Goal: Task Accomplishment & Management: Manage account settings

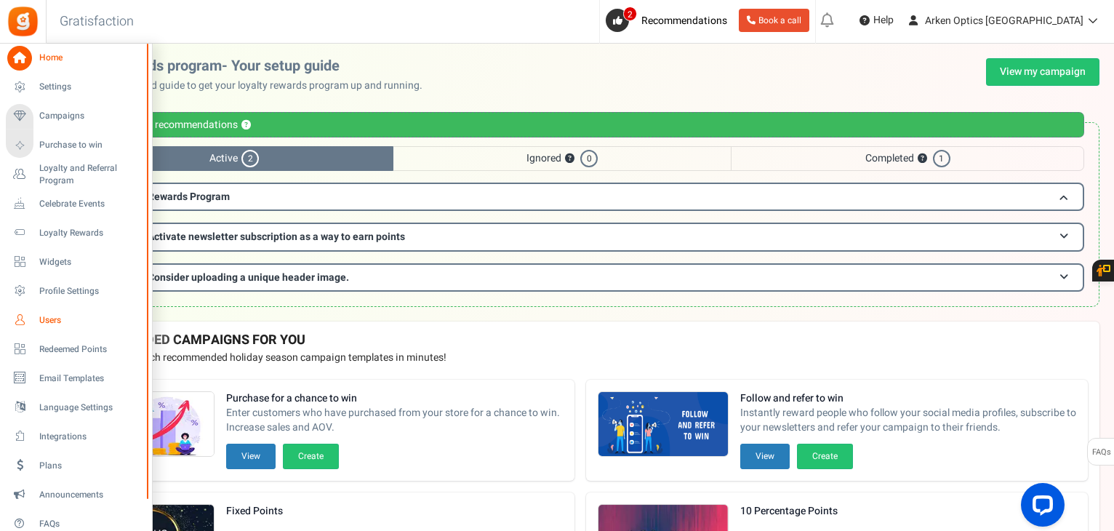
click at [33, 318] on link "Users" at bounding box center [76, 320] width 140 height 25
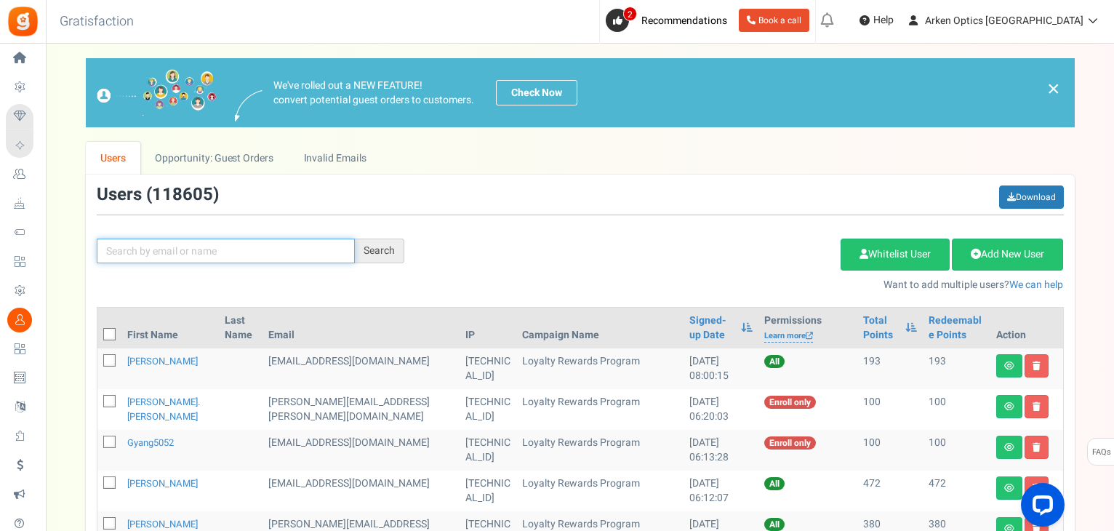
click at [167, 250] on input "text" at bounding box center [226, 251] width 258 height 25
paste input "[EMAIL_ADDRESS][DOMAIN_NAME]"
type input "[EMAIL_ADDRESS][DOMAIN_NAME]"
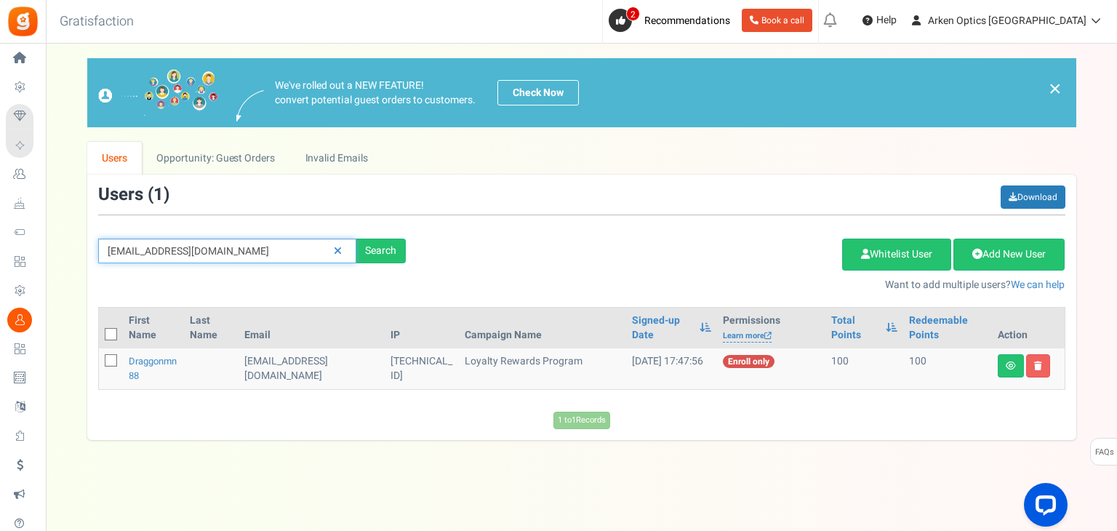
click at [160, 246] on input "[EMAIL_ADDRESS][DOMAIN_NAME]" at bounding box center [227, 251] width 258 height 25
click at [135, 362] on link "draggonmn88" at bounding box center [153, 368] width 48 height 28
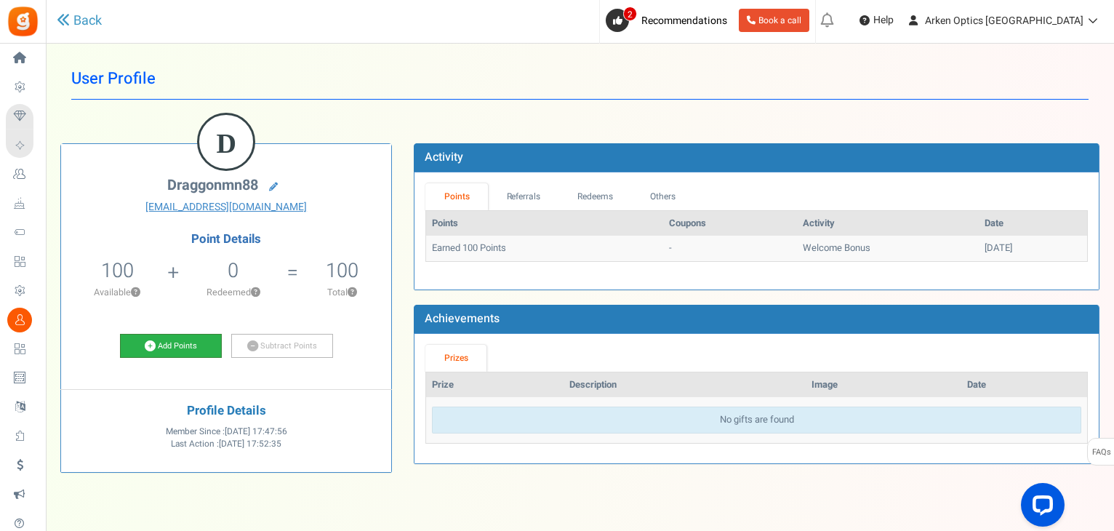
click at [186, 347] on link "Add Points" at bounding box center [171, 346] width 102 height 25
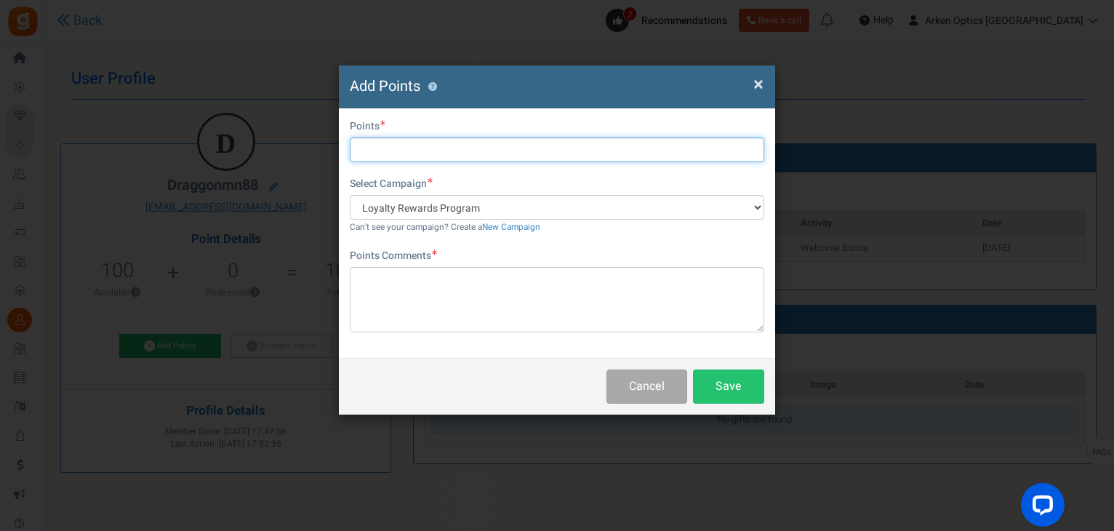
click at [390, 150] on input "text" at bounding box center [557, 149] width 415 height 25
type input "872"
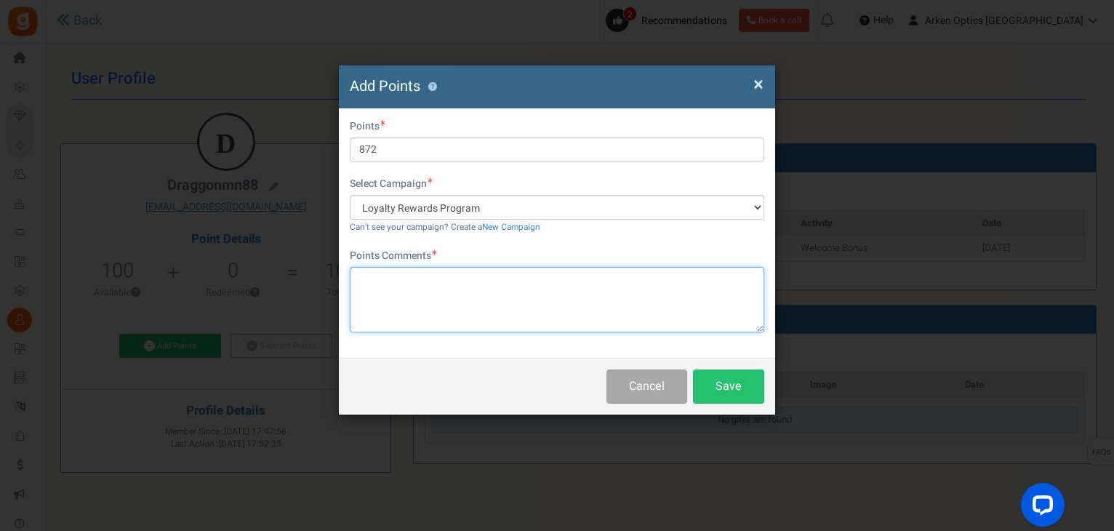
click at [496, 280] on textarea at bounding box center [557, 299] width 415 height 65
paste textarea "[EMAIL_ADDRESS][DOMAIN_NAME]"
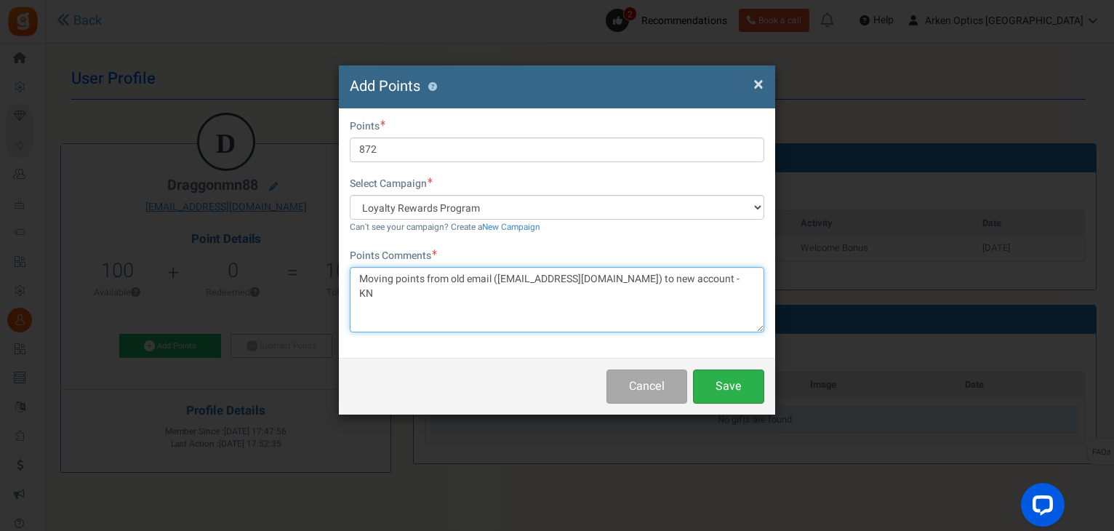
type textarea "Moving points from old email (draggonmn@att.net) to new account - KN"
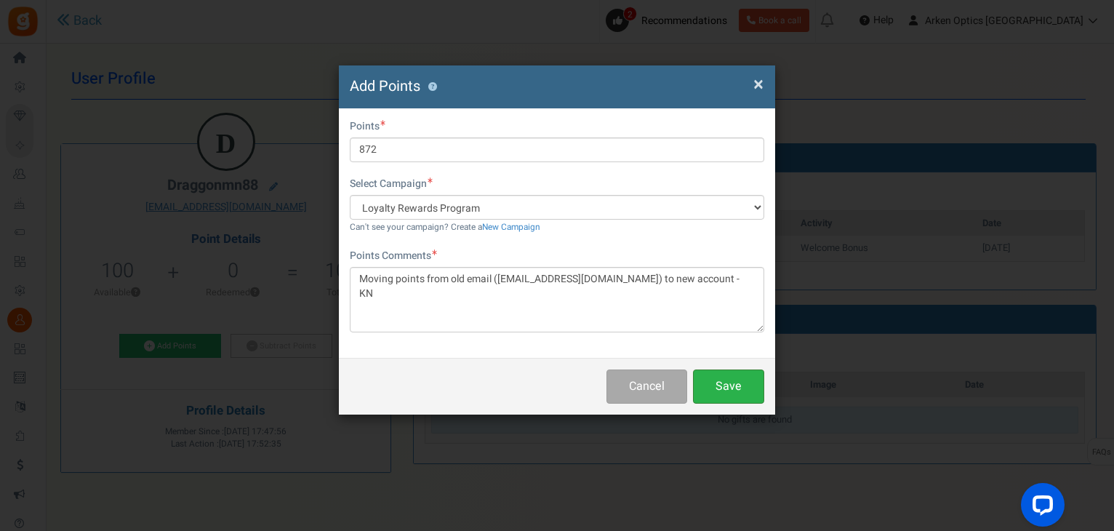
click at [712, 383] on button "Save" at bounding box center [728, 387] width 71 height 34
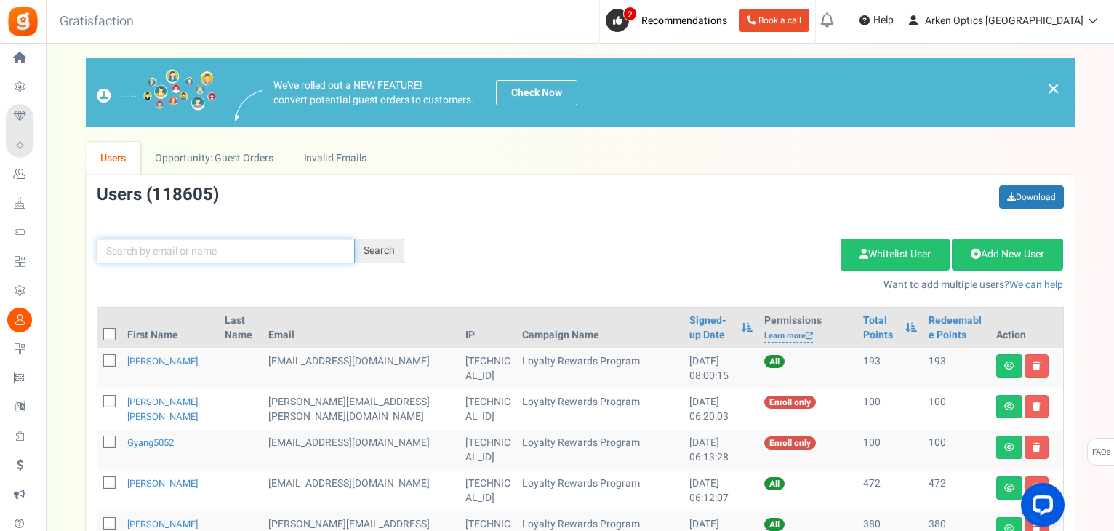
click at [151, 242] on input "text" at bounding box center [226, 251] width 258 height 25
paste input "[EMAIL_ADDRESS][DOMAIN_NAME]"
type input "[EMAIL_ADDRESS][DOMAIN_NAME]"
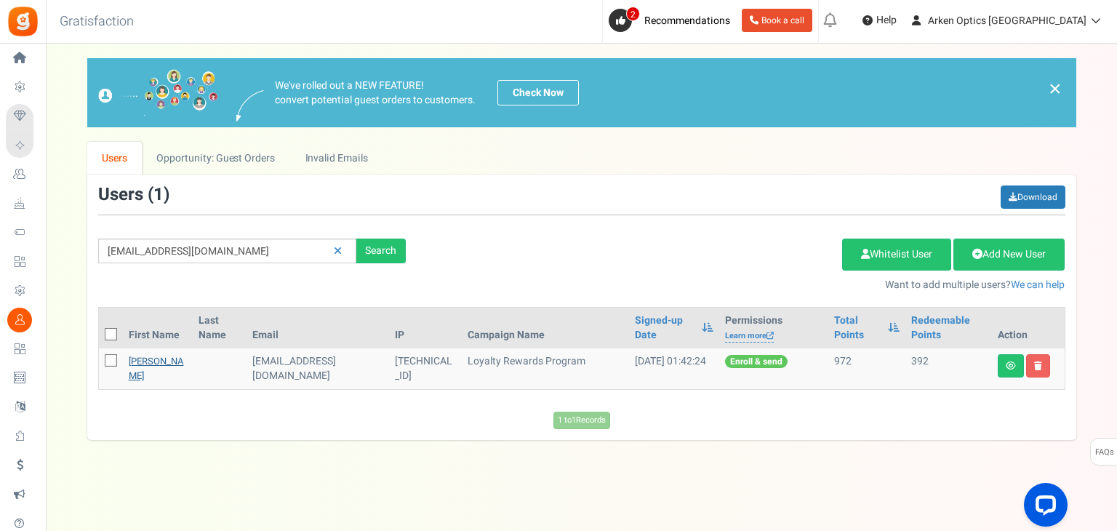
click at [130, 367] on td "[PERSON_NAME]" at bounding box center [158, 368] width 70 height 41
click at [149, 372] on link "[PERSON_NAME]" at bounding box center [156, 368] width 55 height 28
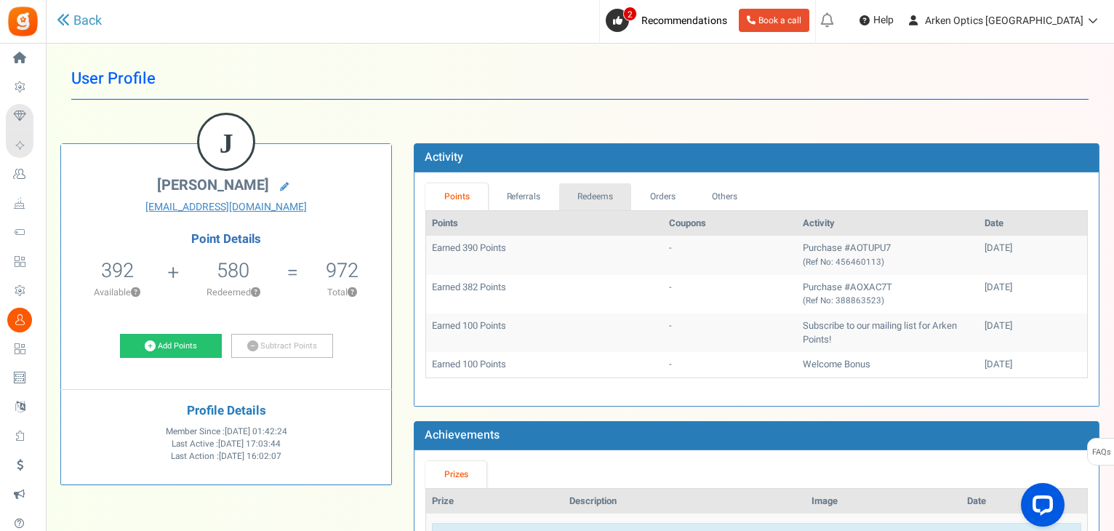
click at [586, 201] on link "Redeems" at bounding box center [595, 196] width 73 height 27
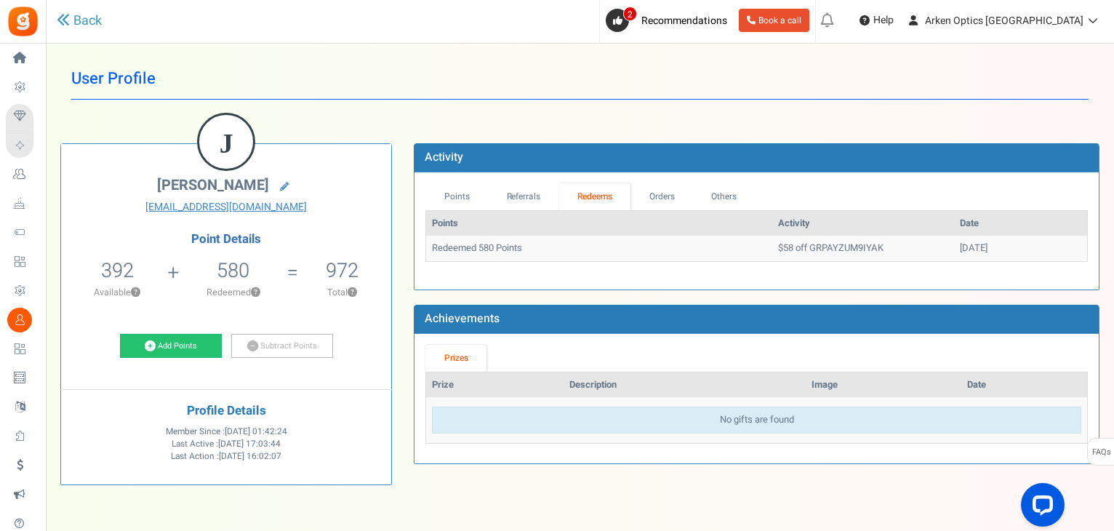
click at [786, 251] on td "$58 off GRPAYZUM9IYAK" at bounding box center [864, 248] width 182 height 25
copy td "GRPAYZUM9IYAK"
click at [474, 193] on link "Points" at bounding box center [457, 196] width 63 height 27
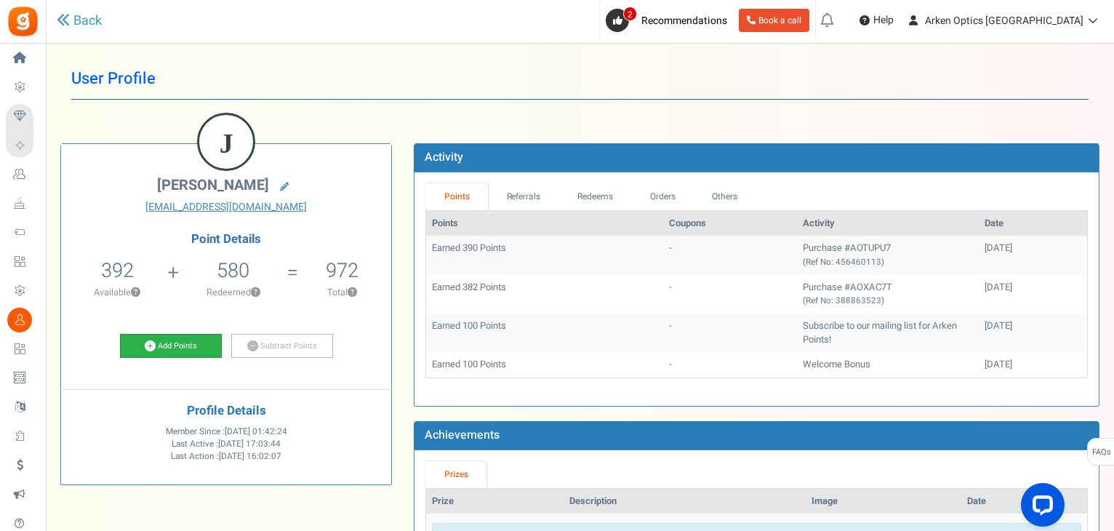
click at [160, 339] on link "Add Points" at bounding box center [171, 346] width 102 height 25
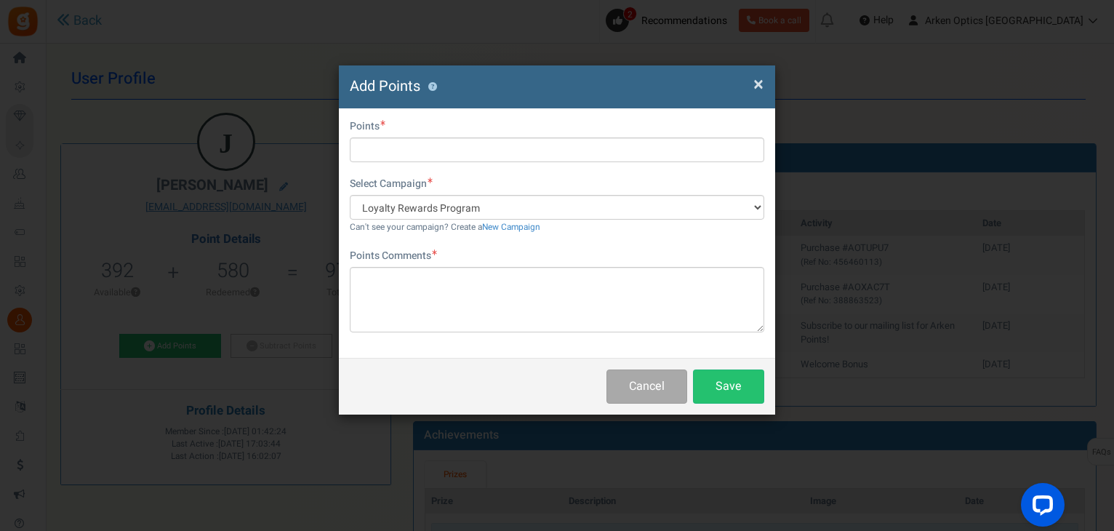
click at [762, 87] on span "×" at bounding box center [759, 85] width 10 height 28
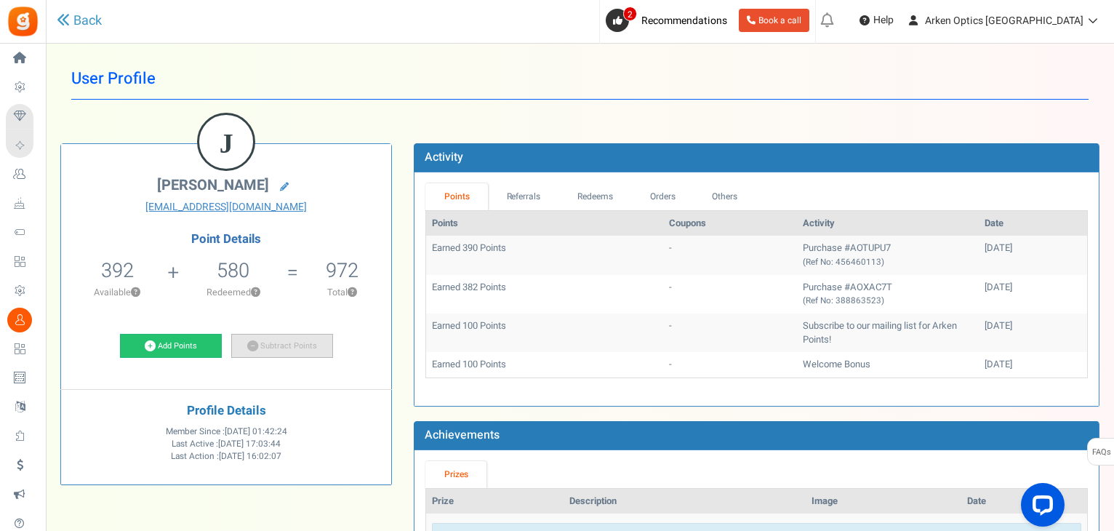
click at [308, 341] on link "Subtract Points" at bounding box center [282, 346] width 102 height 25
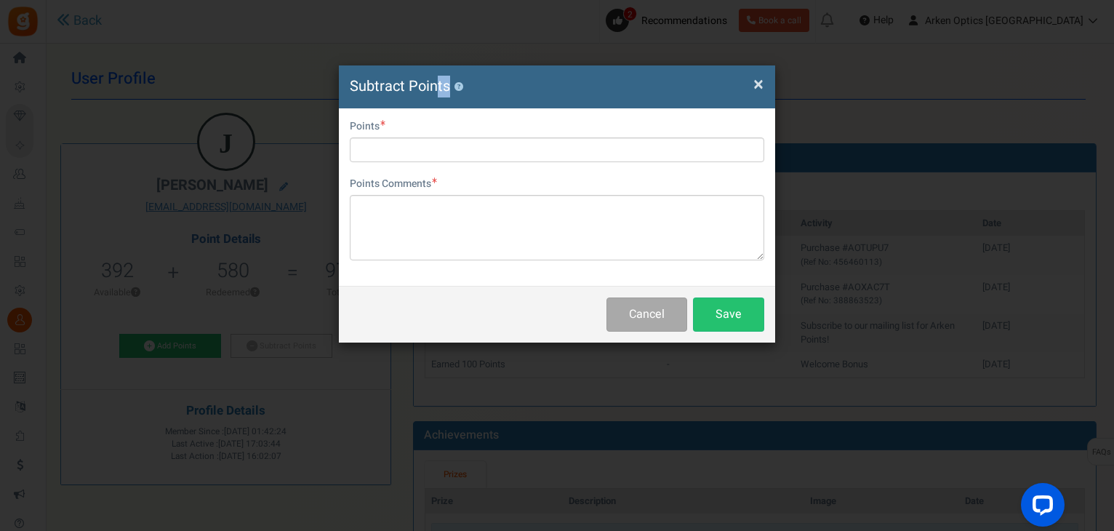
drag, startPoint x: 439, startPoint y: 73, endPoint x: 736, endPoint y: 76, distance: 296.8
click at [736, 76] on div "× Close Subtract Points ?" at bounding box center [557, 86] width 436 height 43
click at [762, 93] on span "×" at bounding box center [759, 85] width 10 height 28
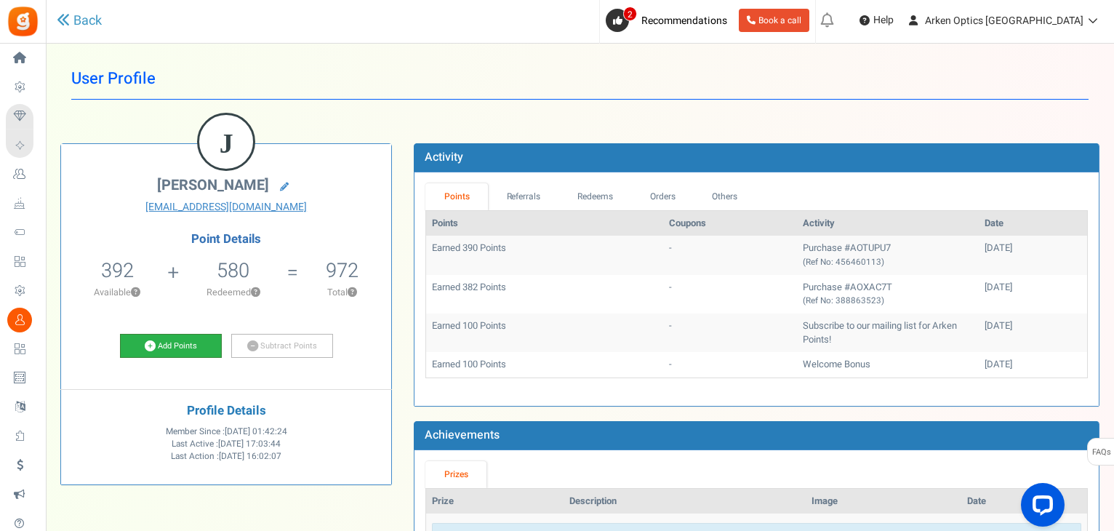
click at [160, 342] on link "Add Points" at bounding box center [171, 346] width 102 height 25
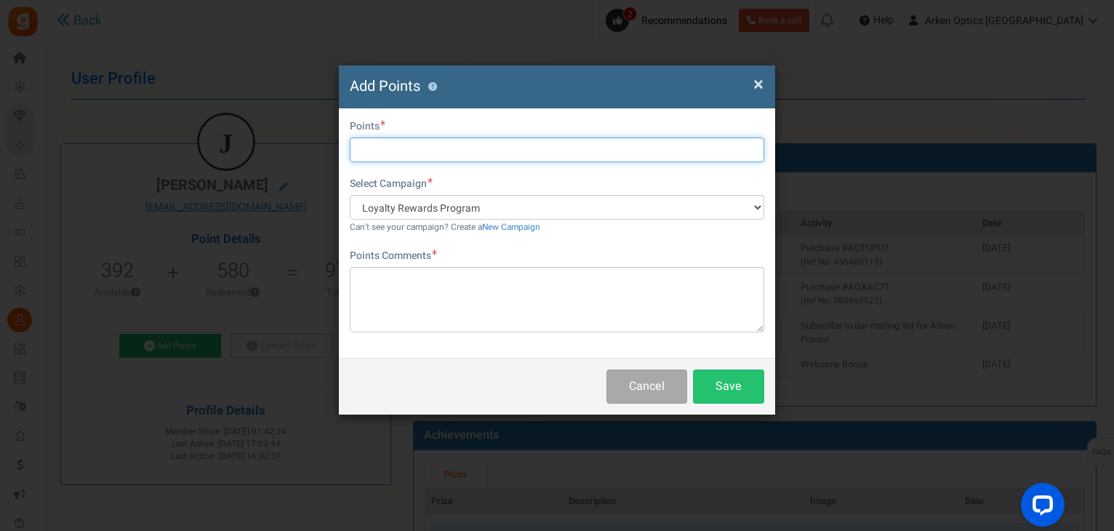
click at [486, 155] on input "text" at bounding box center [557, 149] width 415 height 25
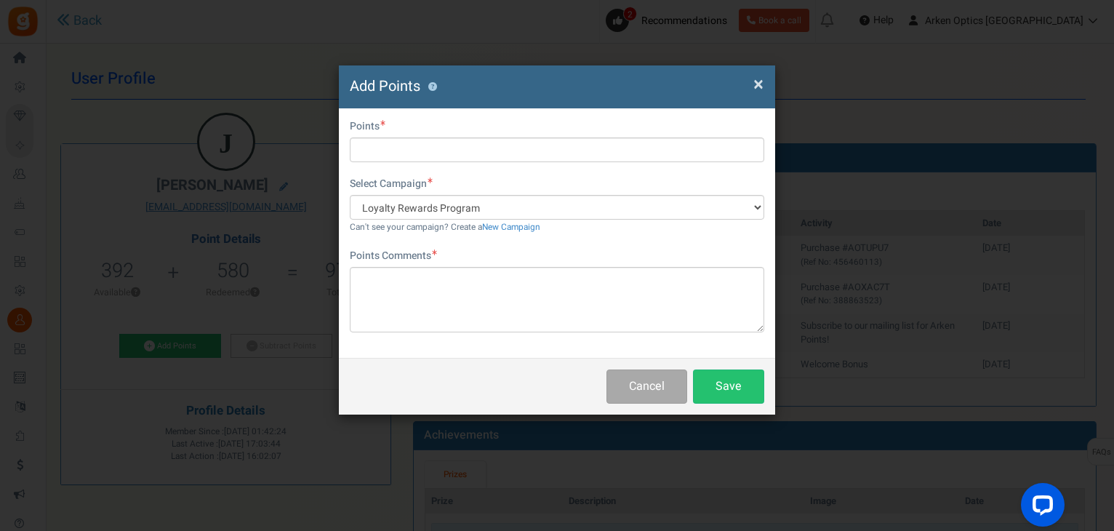
click at [759, 89] on span "×" at bounding box center [759, 85] width 10 height 28
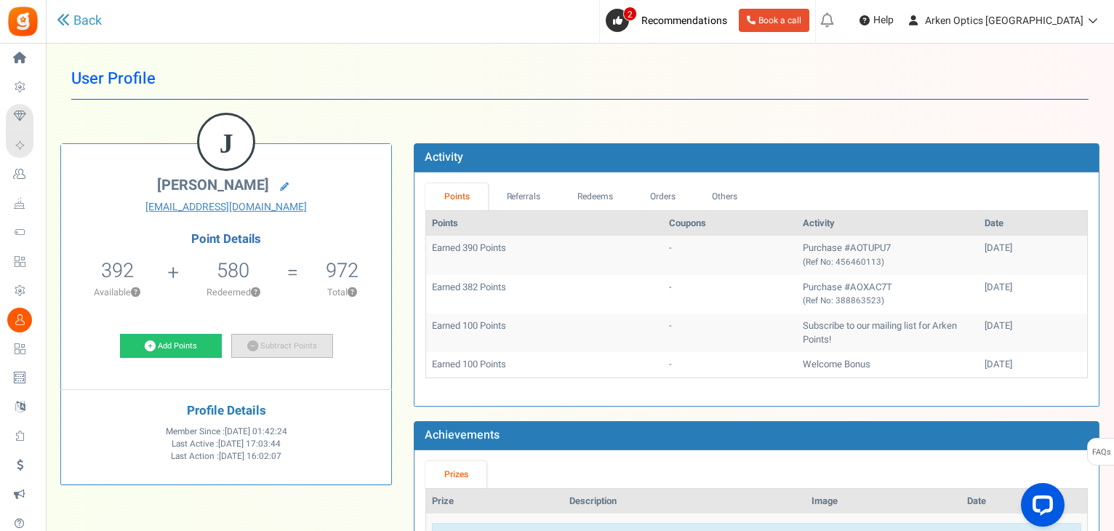
click at [284, 345] on link "Subtract Points" at bounding box center [282, 346] width 102 height 25
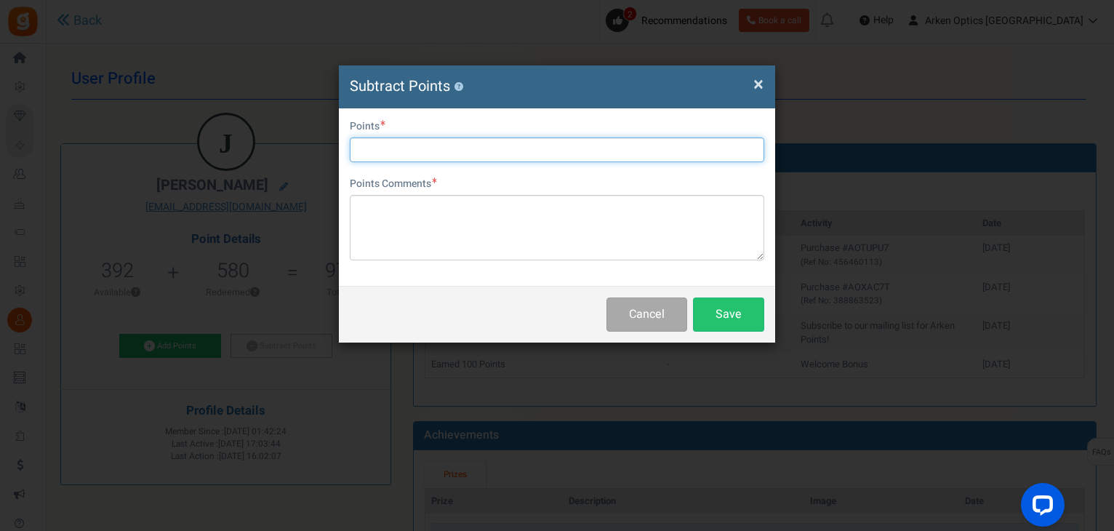
click at [484, 153] on input "text" at bounding box center [557, 149] width 415 height 25
type input "392"
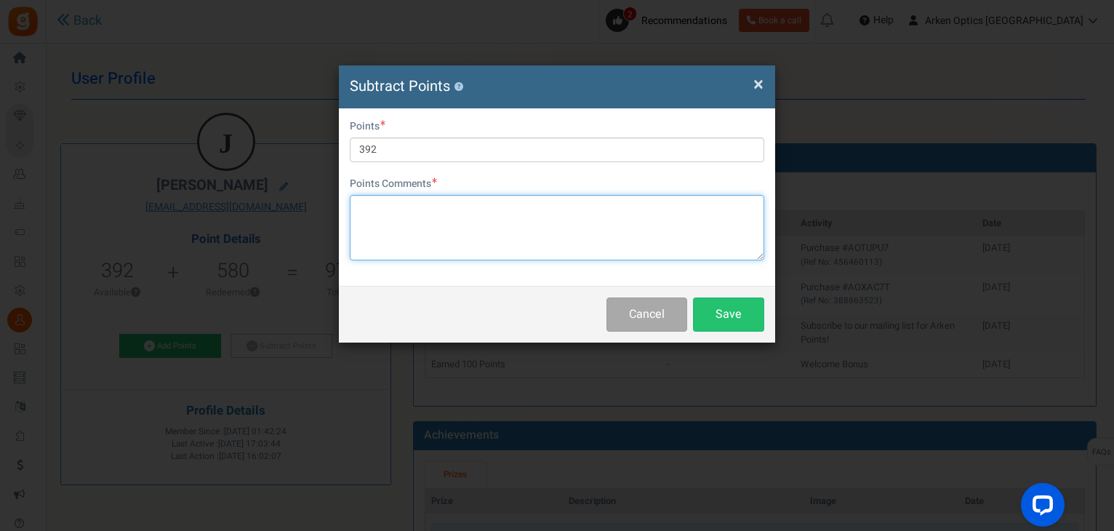
click at [481, 207] on textarea at bounding box center [557, 227] width 415 height 65
paste textarea "[EMAIL_ADDRESS][DOMAIN_NAME]"
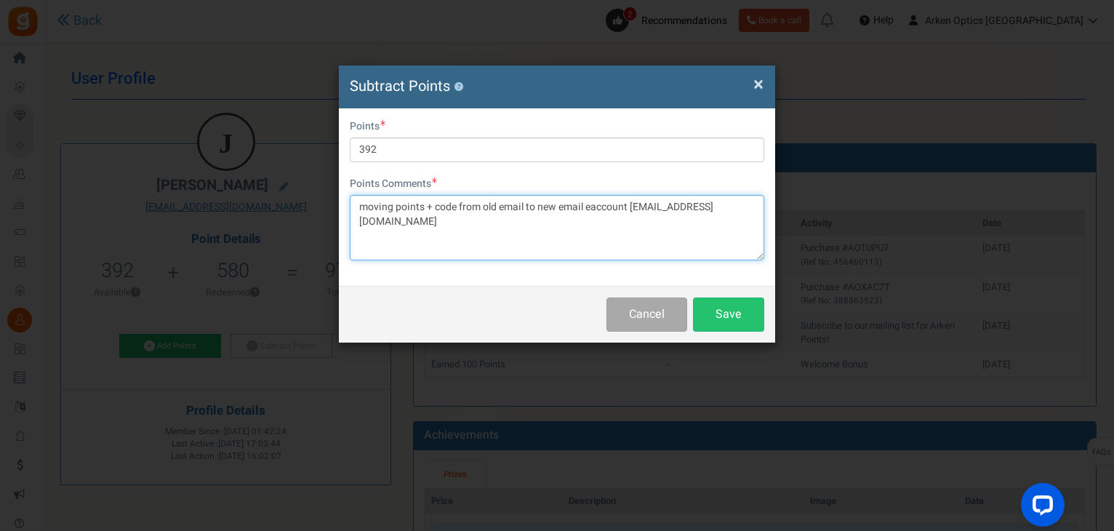
click at [590, 216] on textarea "moving points + code from old email to new email eaccount [EMAIL_ADDRESS][DOMAI…" at bounding box center [557, 227] width 415 height 65
click at [753, 213] on textarea "moving points + code from old email to new email account [EMAIL_ADDRESS][DOMAIN…" at bounding box center [557, 227] width 415 height 65
type textarea "moving points + code from old email to new email account [EMAIL_ADDRESS][DOMAIN…"
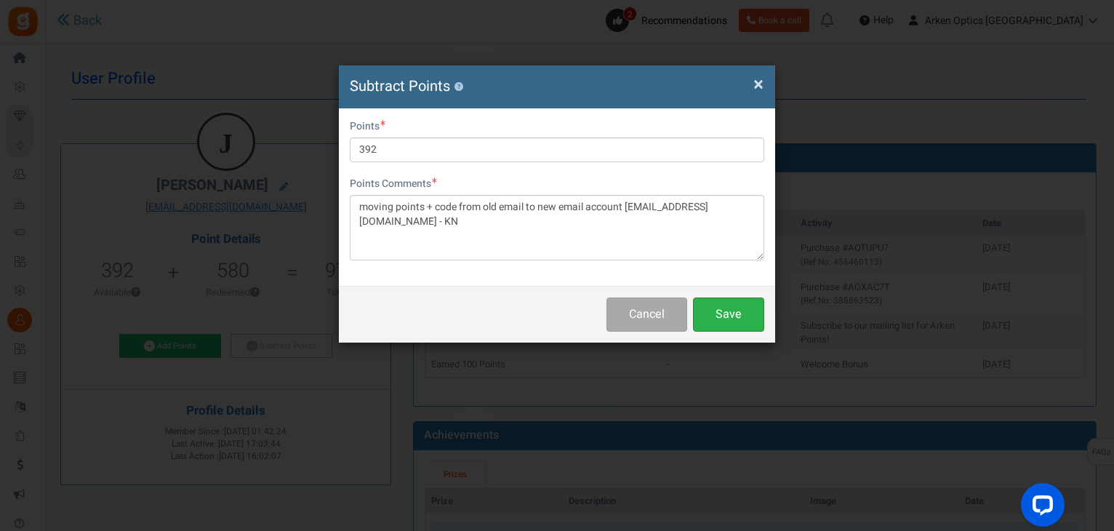
click at [728, 318] on button "Save" at bounding box center [728, 315] width 71 height 34
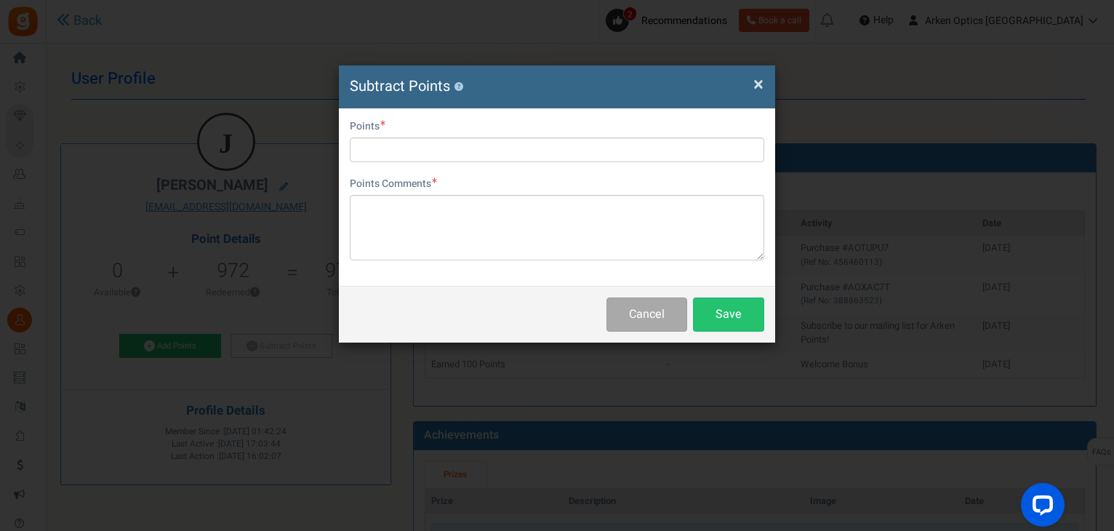
click at [756, 87] on span "×" at bounding box center [759, 85] width 10 height 28
